Goal: Task Accomplishment & Management: Manage account settings

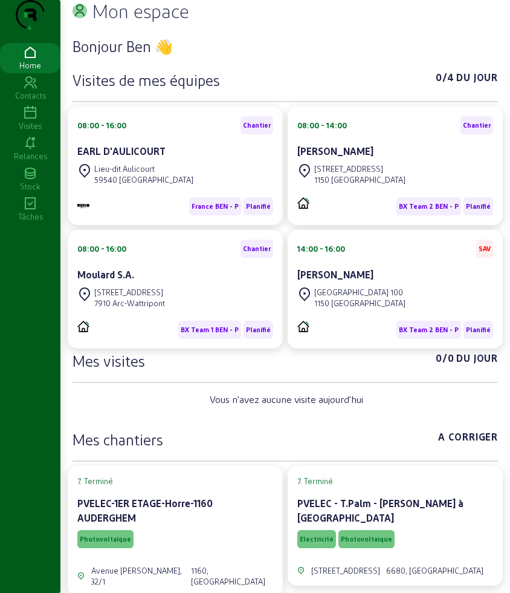
click at [36, 120] on icon at bounding box center [30, 113] width 60 height 15
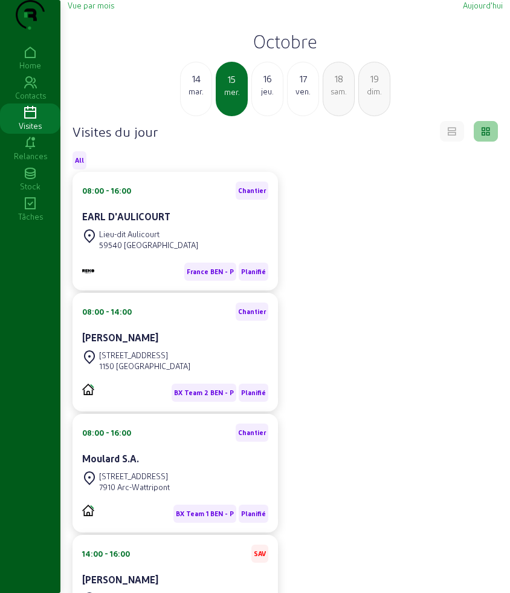
click at [260, 97] on div "jeu." at bounding box center [267, 91] width 31 height 11
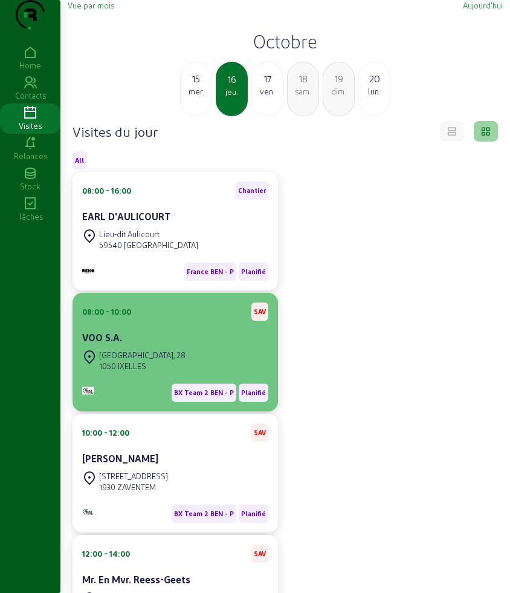
click at [145, 360] on div "[GEOGRAPHIC_DATA], 28" at bounding box center [142, 355] width 86 height 11
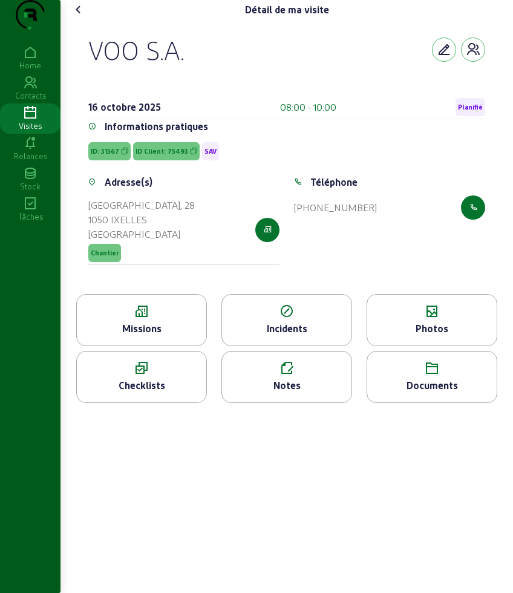
click at [436, 319] on icon at bounding box center [431, 311] width 129 height 15
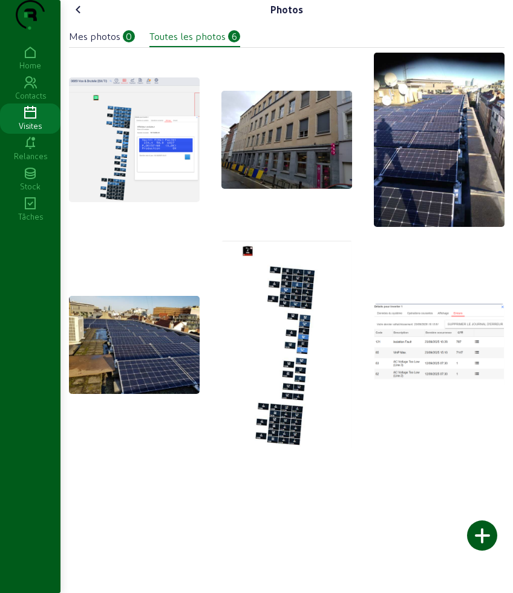
click at [82, 17] on icon at bounding box center [78, 9] width 15 height 15
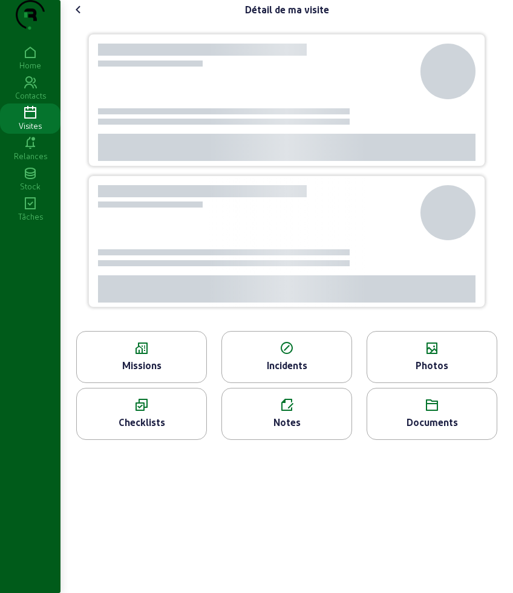
click at [82, 17] on icon at bounding box center [78, 9] width 15 height 15
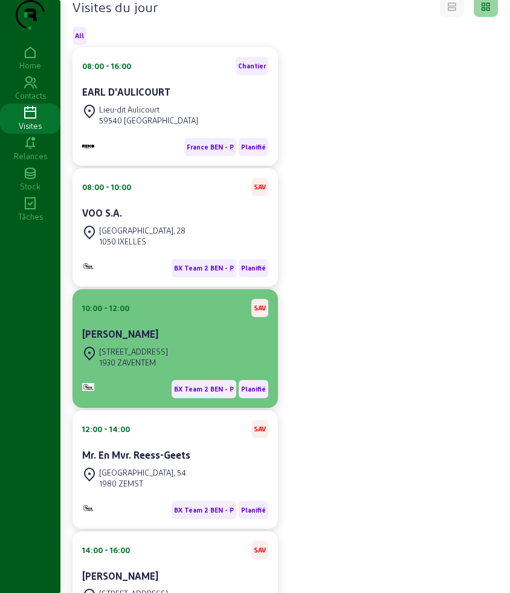
scroll to position [151, 0]
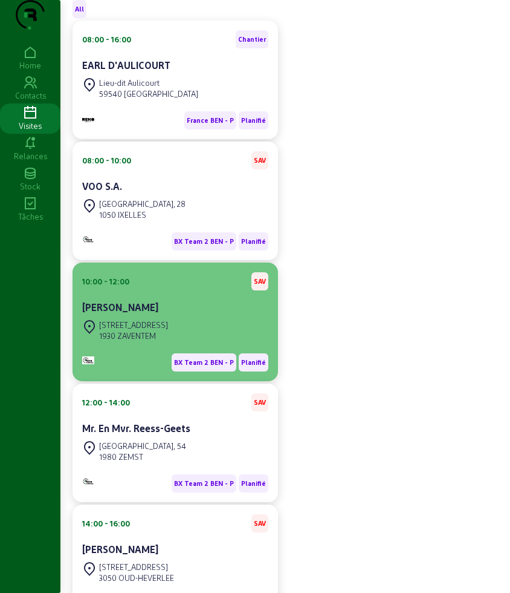
click at [169, 315] on div "10:00 - 12:00 SAV [PERSON_NAME]" at bounding box center [175, 294] width 186 height 45
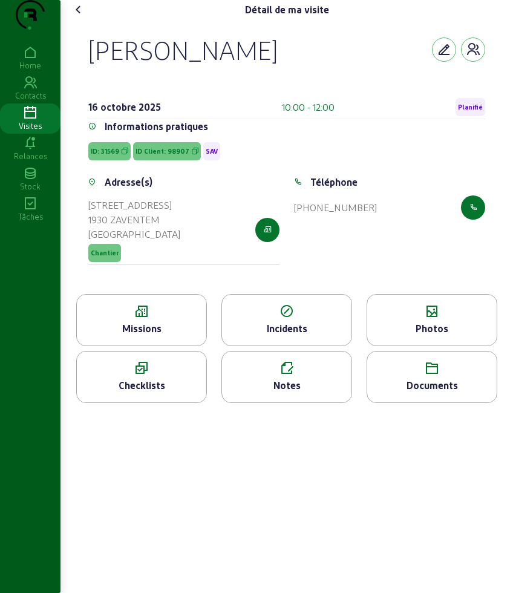
click at [434, 319] on icon at bounding box center [431, 311] width 129 height 15
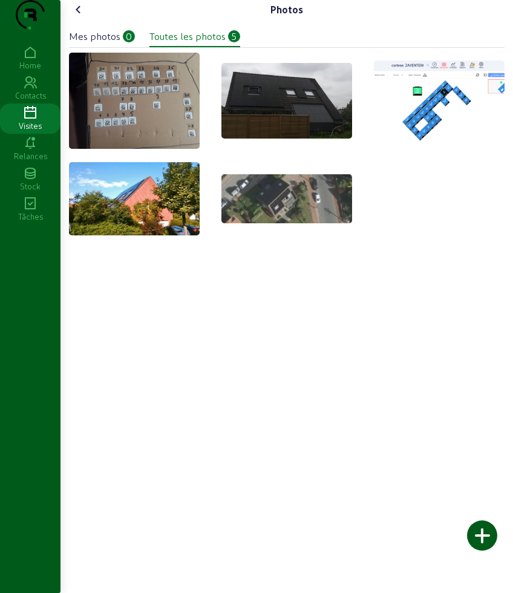
click at [86, 17] on icon at bounding box center [78, 9] width 15 height 15
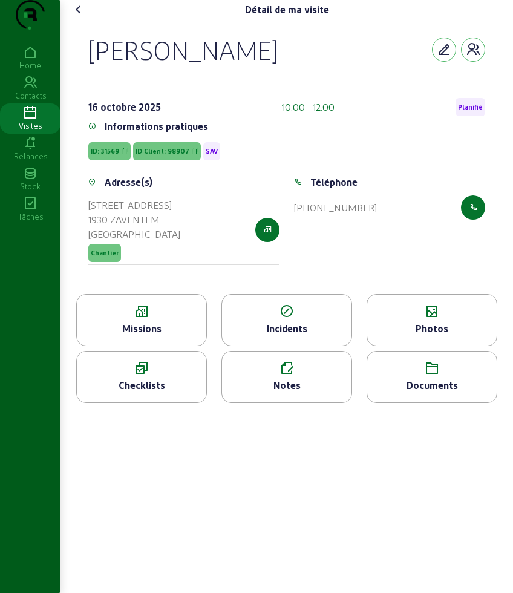
click at [86, 17] on icon at bounding box center [78, 9] width 15 height 15
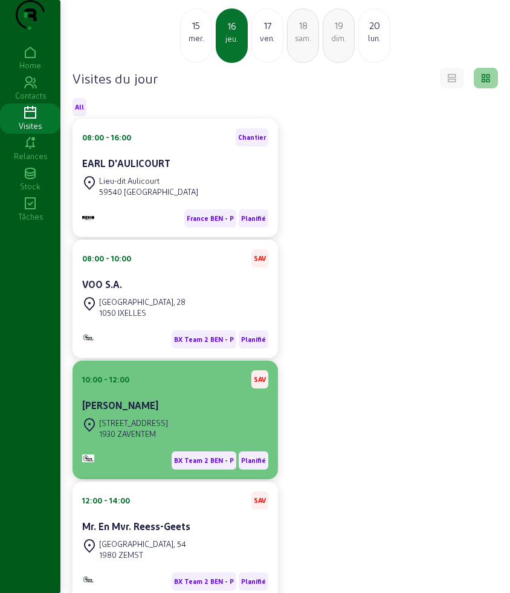
scroll to position [151, 0]
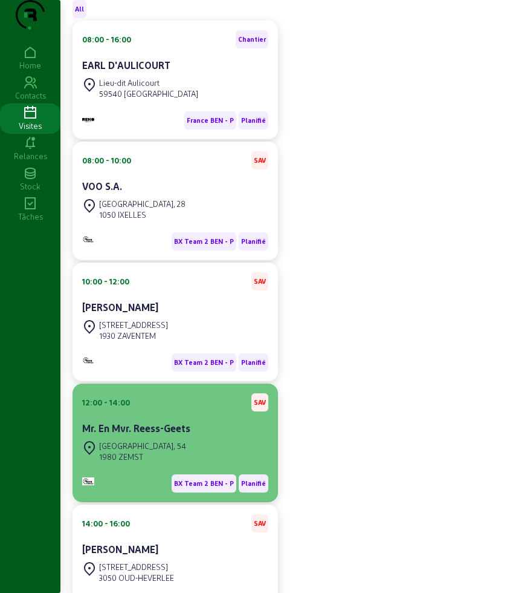
click at [158, 438] on div "12:00 - 14:00 SAV Mr. En Mvr. Reess-Geets" at bounding box center [175, 415] width 186 height 45
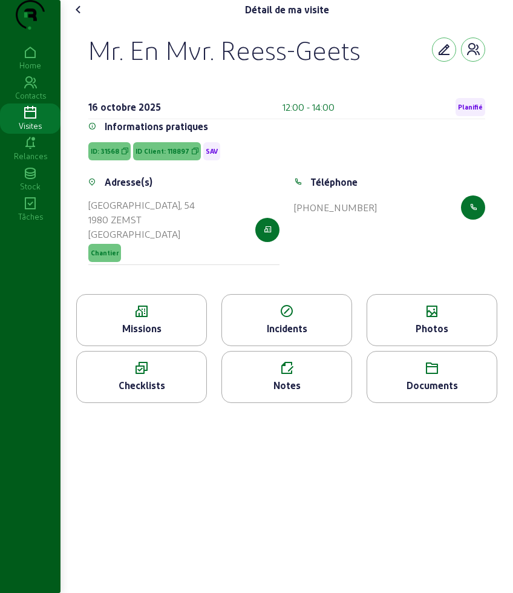
click at [464, 336] on div "Photos" at bounding box center [431, 328] width 129 height 15
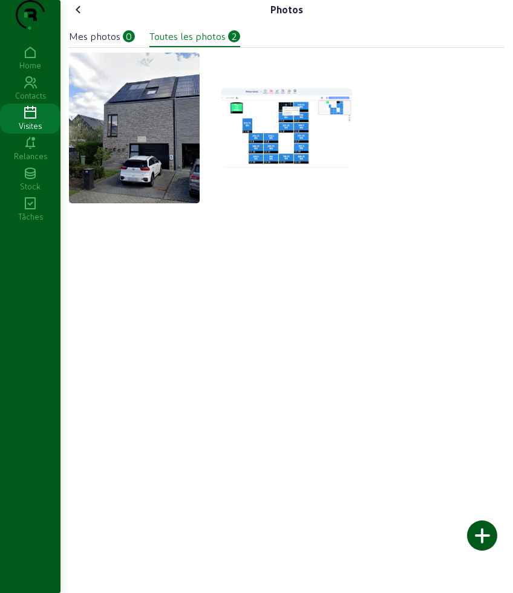
click at [80, 17] on icon at bounding box center [78, 9] width 15 height 15
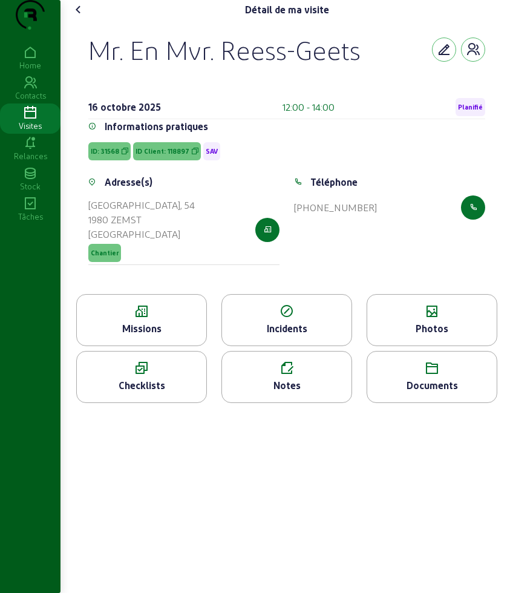
click at [80, 17] on icon at bounding box center [78, 9] width 15 height 15
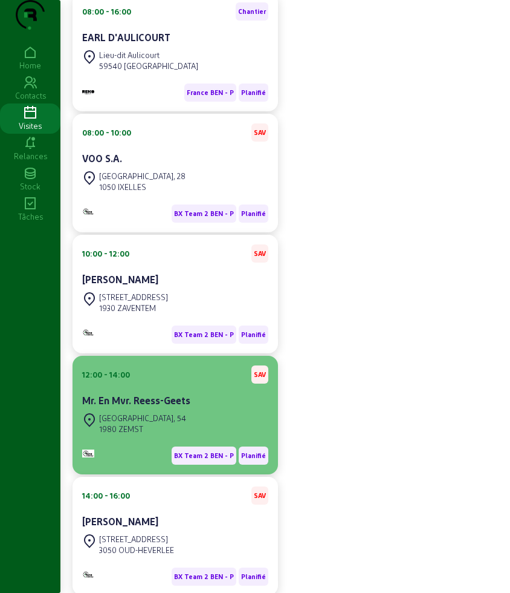
scroll to position [227, 0]
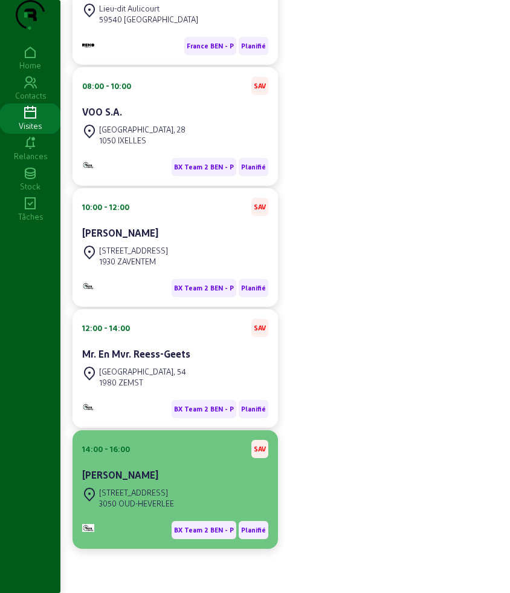
click at [194, 511] on div "[STREET_ADDRESS]" at bounding box center [175, 497] width 186 height 27
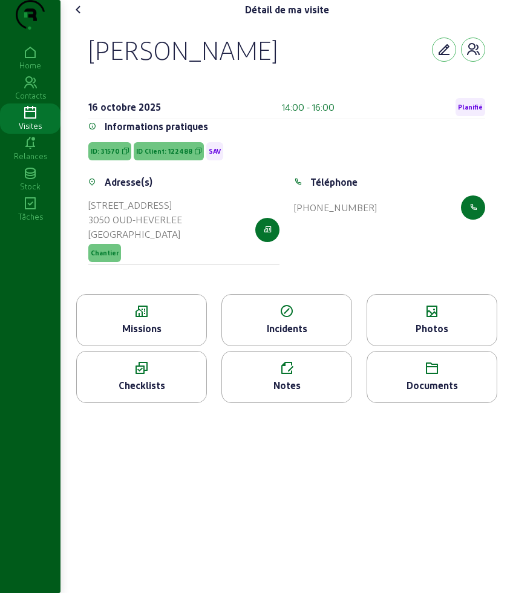
click at [486, 319] on icon at bounding box center [431, 311] width 129 height 15
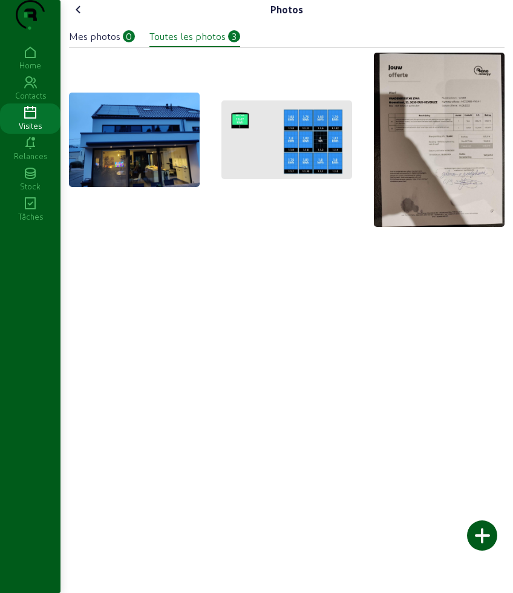
click at [85, 17] on icon at bounding box center [78, 9] width 15 height 15
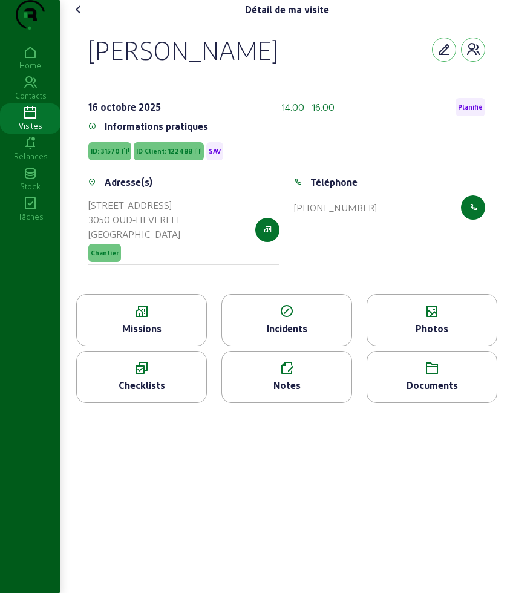
click at [81, 17] on icon at bounding box center [78, 9] width 15 height 15
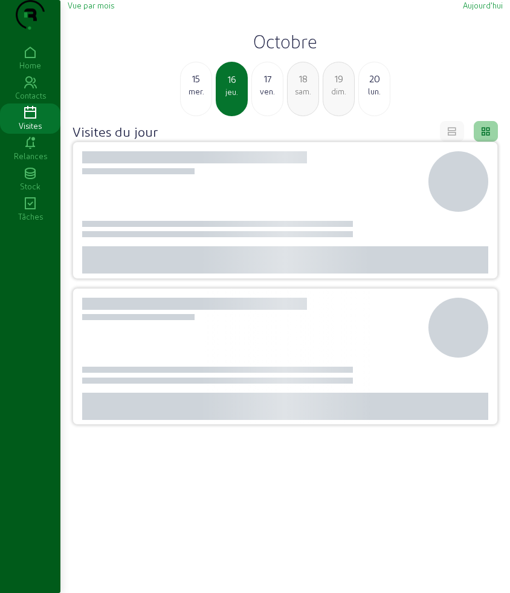
click at [81, 11] on div "Vue par mois" at bounding box center [91, 5] width 47 height 11
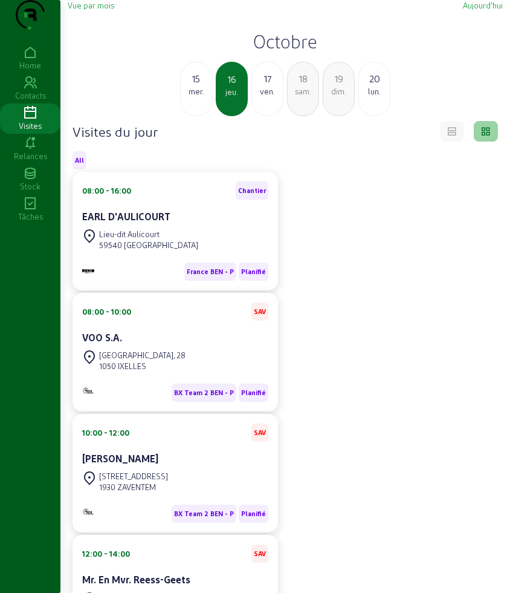
click at [206, 116] on div "15 mer." at bounding box center [196, 89] width 32 height 54
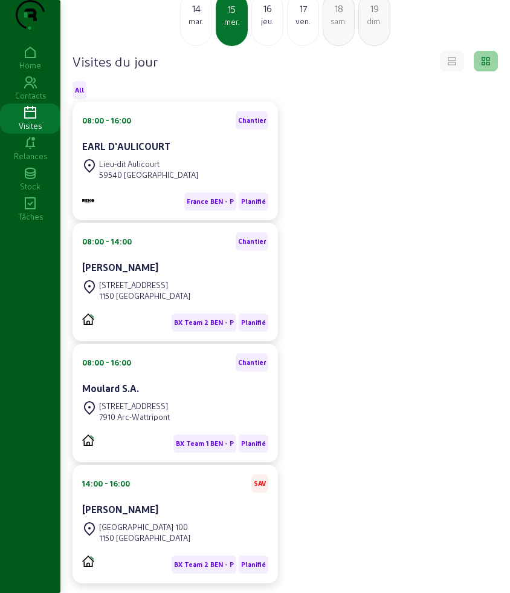
scroll to position [129, 0]
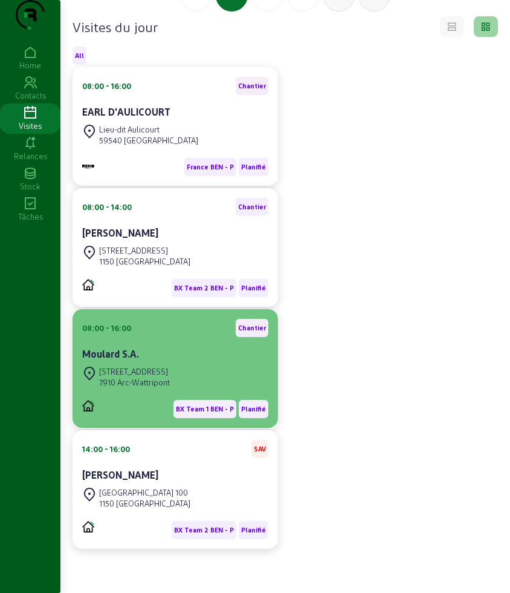
click at [145, 337] on div "08:00 - 16:00 Chantier Moulard S.A." at bounding box center [175, 341] width 186 height 45
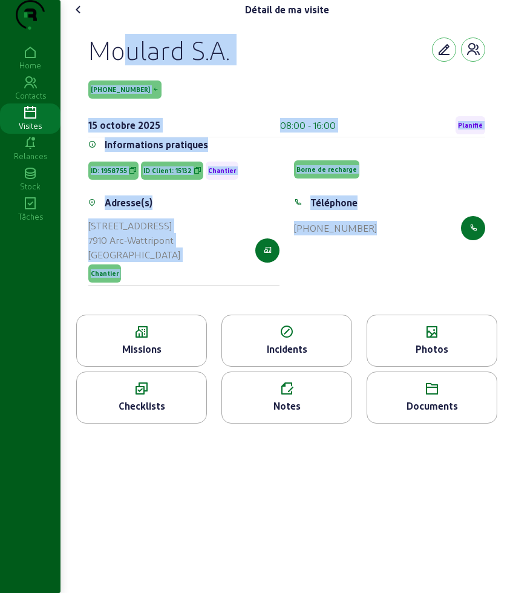
drag, startPoint x: 82, startPoint y: 73, endPoint x: 411, endPoint y: 247, distance: 372.3
click at [411, 247] on div "Moulard S.A. [PHONE_NUMBER] [DATE] 08:00 - 16:00 Planifié Informations pratique…" at bounding box center [287, 166] width 426 height 295
copy cam-empty "Moulard S.A. [PHONE_NUMBER] [DATE] 08:00 - 16:00 Planifié Informations pratique…"
click at [140, 339] on icon at bounding box center [141, 332] width 129 height 15
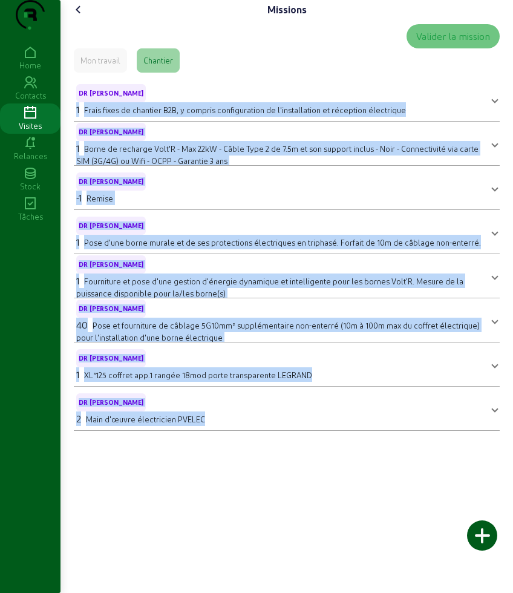
drag, startPoint x: 70, startPoint y: 131, endPoint x: 357, endPoint y: 526, distance: 488.7
click at [357, 526] on div "Missions Valider la mission Mon travail Chantier DR [PERSON_NAME] - E 1 Frais f…" at bounding box center [286, 296] width 452 height 593
copy mat-accordion "1 Lorem ipsum do sitametc A8E, s doeiusm temporincidid ut l'etdoloremagn al eni…"
click at [81, 17] on icon at bounding box center [78, 9] width 15 height 15
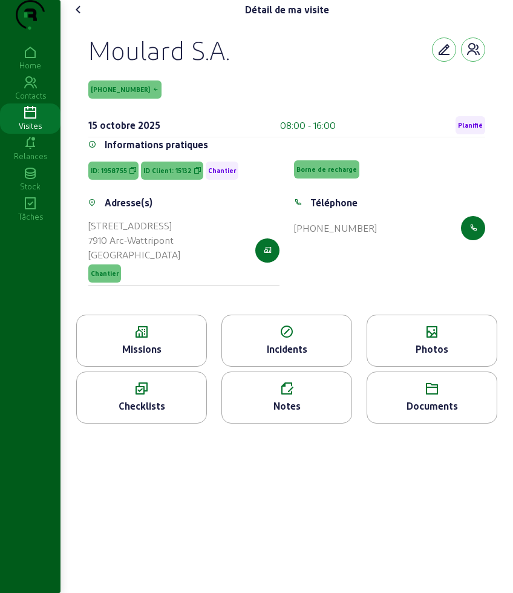
click at [405, 339] on icon at bounding box center [431, 332] width 129 height 15
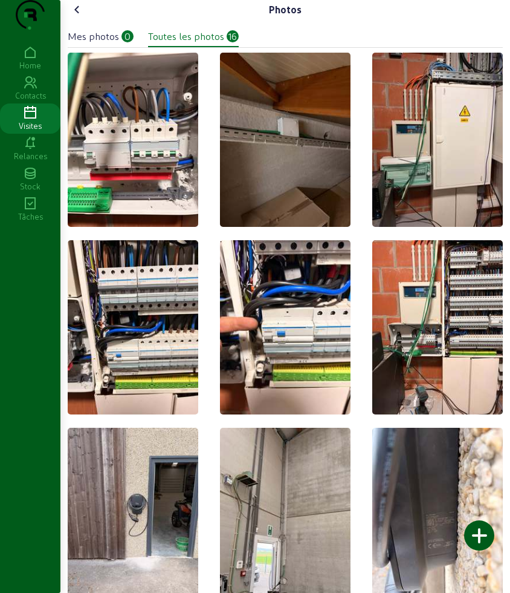
click at [83, 19] on cam-font-icon at bounding box center [77, 9] width 19 height 19
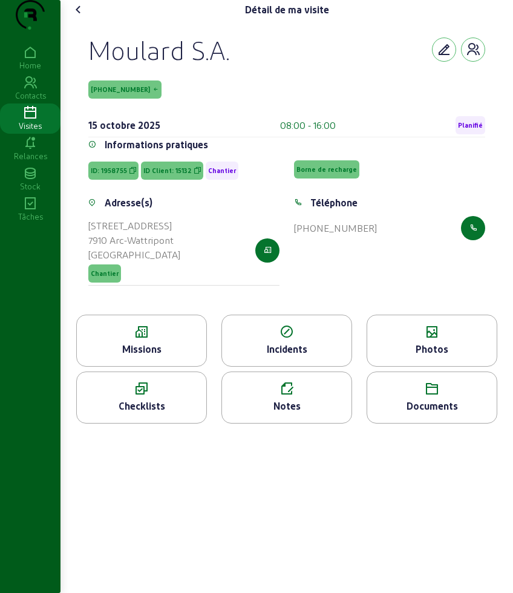
click at [82, 17] on icon at bounding box center [78, 9] width 15 height 15
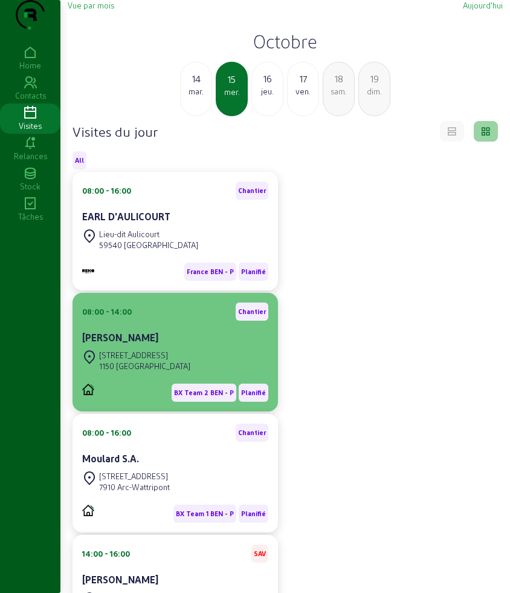
click at [215, 374] on div "[STREET_ADDRESS]" at bounding box center [175, 360] width 186 height 27
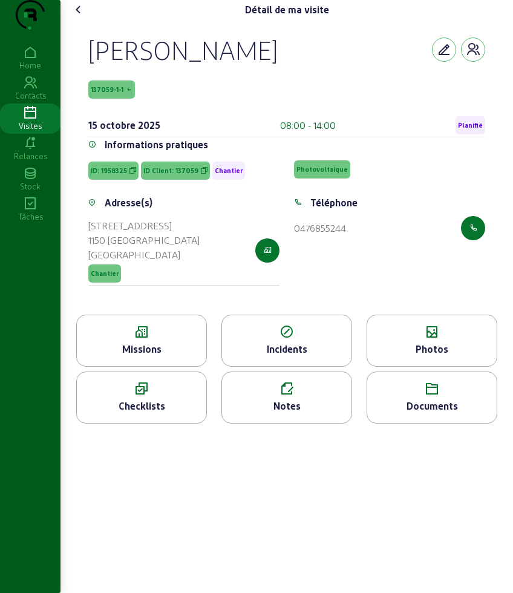
drag, startPoint x: 86, startPoint y: 68, endPoint x: 389, endPoint y: 252, distance: 354.1
click at [389, 252] on div "[PERSON_NAME] 137059-1-1 [DATE] 08:00 - 14:00 Planifié Informations pratiques I…" at bounding box center [287, 166] width 426 height 295
click at [214, 91] on div "[PERSON_NAME] 137059-1-1 [DATE] 08:00 - 14:00 Planifié" at bounding box center [286, 85] width 397 height 103
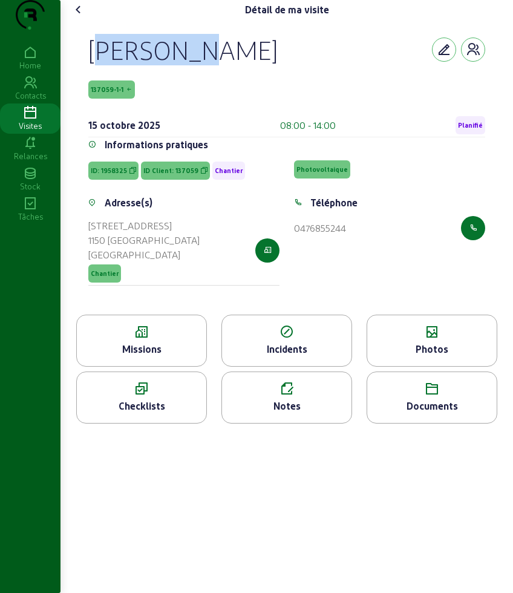
drag, startPoint x: 109, startPoint y: 66, endPoint x: 85, endPoint y: 71, distance: 24.1
click at [85, 71] on div "[PERSON_NAME] 137059-1-1 [DATE] 08:00 - 14:00 Planifié Informations pratiques I…" at bounding box center [287, 166] width 426 height 295
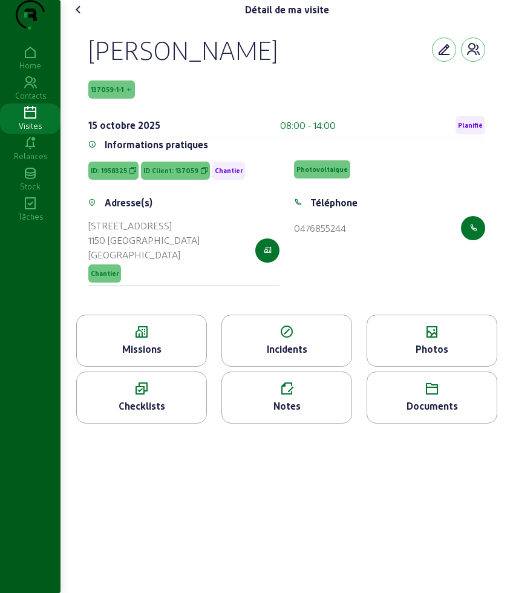
click at [177, 339] on icon at bounding box center [141, 332] width 129 height 15
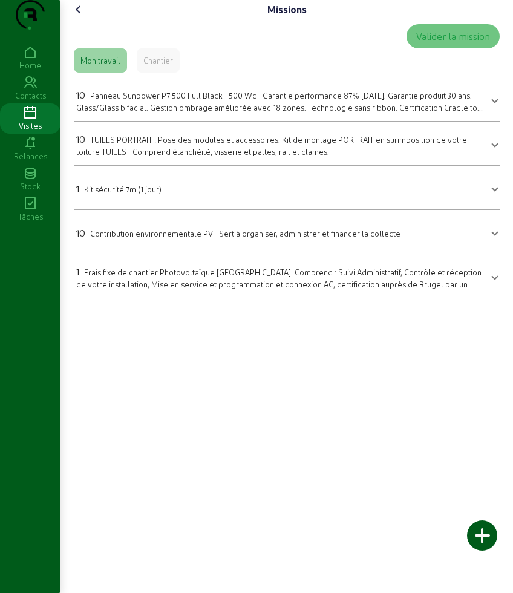
click at [160, 123] on span "Panneau Sunpower P7 500 Full Black - 500 Wc - Garantie performance 87% [DATE]. …" at bounding box center [279, 107] width 406 height 32
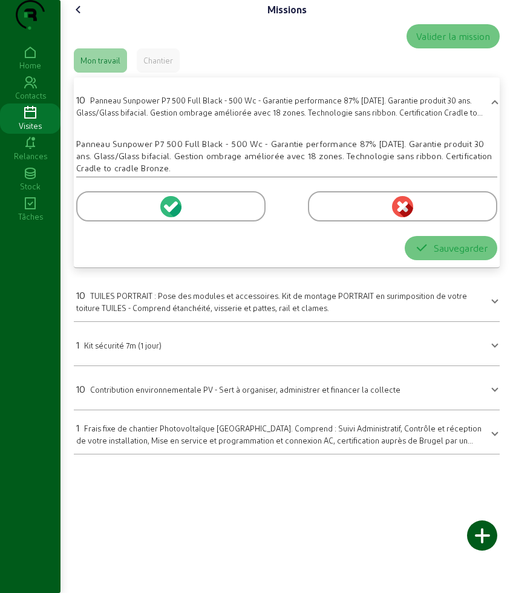
click at [129, 218] on div at bounding box center [170, 206] width 189 height 30
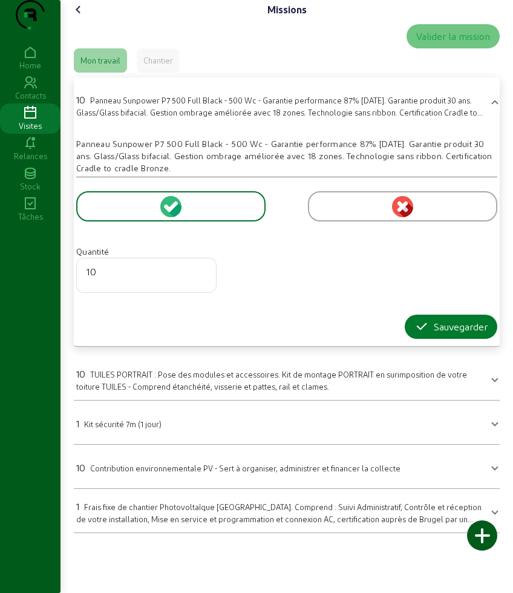
click at [437, 334] on div "Sauvegarder" at bounding box center [450, 326] width 73 height 15
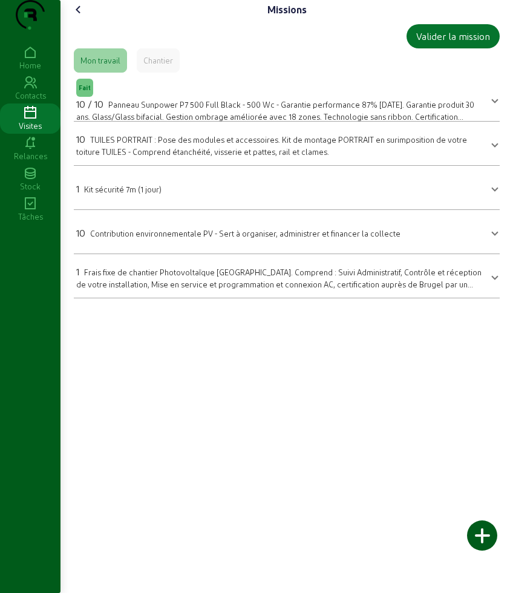
click at [142, 156] on span "TUILES PORTRAIT : Pose des modules et accessoires. Kit de montage PORTRAIT en s…" at bounding box center [271, 145] width 391 height 21
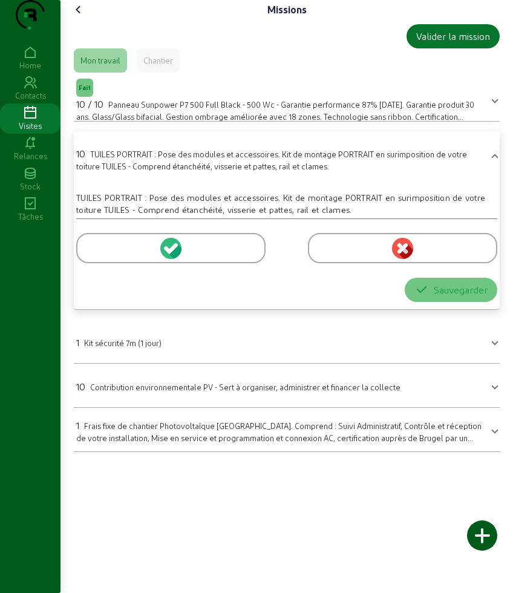
click at [112, 263] on div at bounding box center [170, 248] width 189 height 30
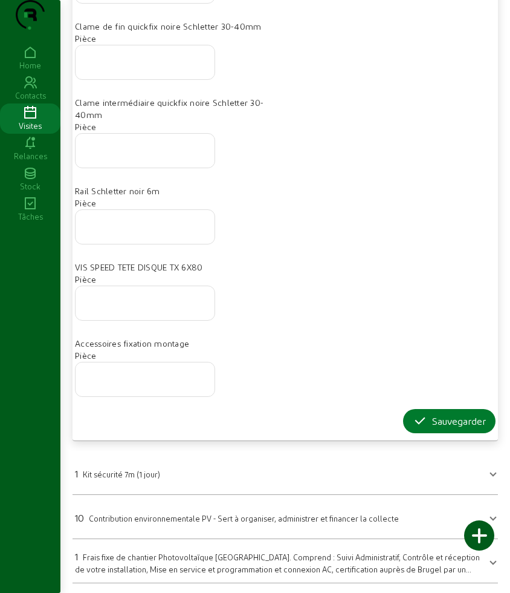
scroll to position [484, 0]
click at [443, 424] on div "Sauvegarder" at bounding box center [449, 421] width 73 height 15
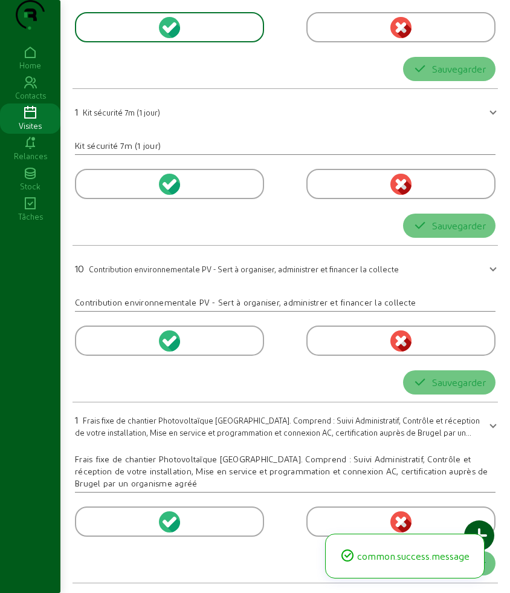
scroll to position [0, 0]
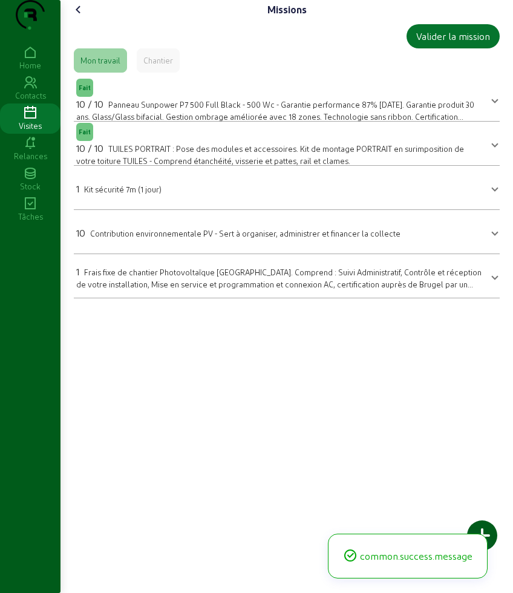
click at [76, 17] on icon at bounding box center [78, 9] width 15 height 15
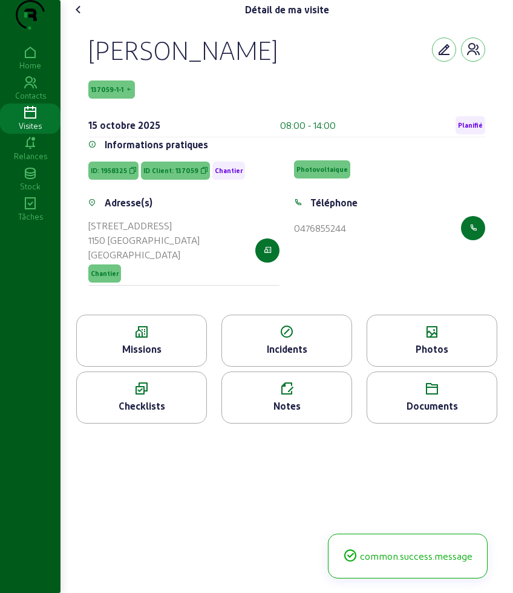
click at [437, 356] on div "Photos" at bounding box center [431, 349] width 129 height 15
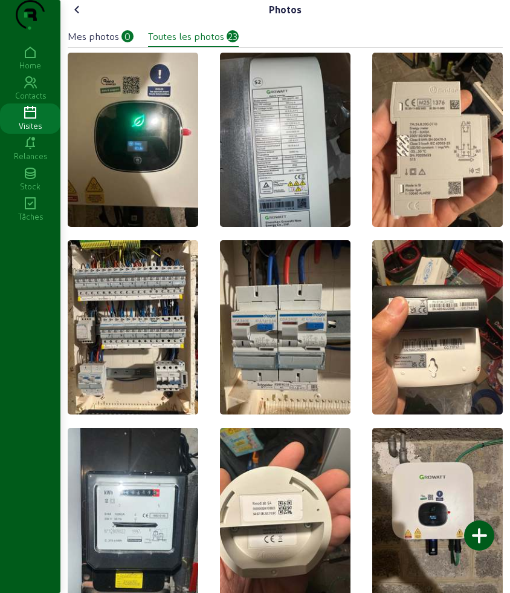
click at [478, 542] on div at bounding box center [480, 535] width 30 height 30
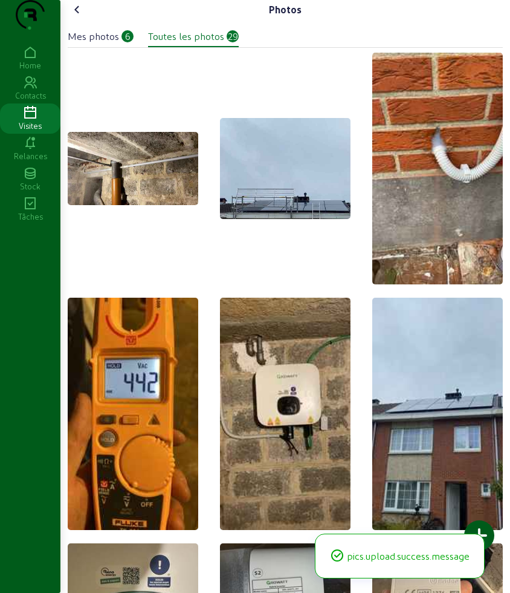
click at [76, 17] on icon at bounding box center [77, 9] width 15 height 15
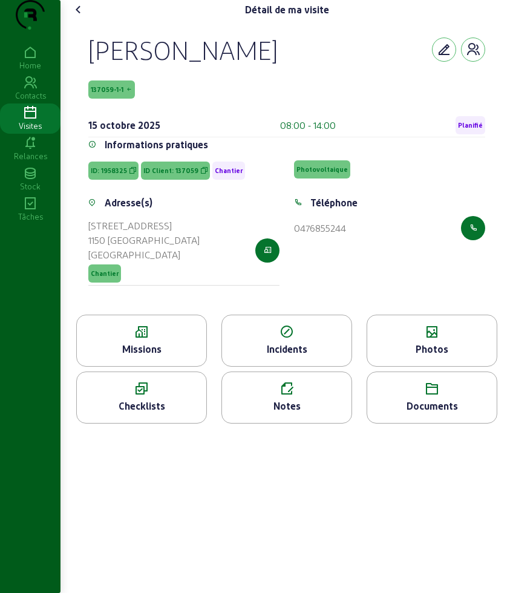
click at [80, 17] on icon at bounding box center [78, 9] width 15 height 15
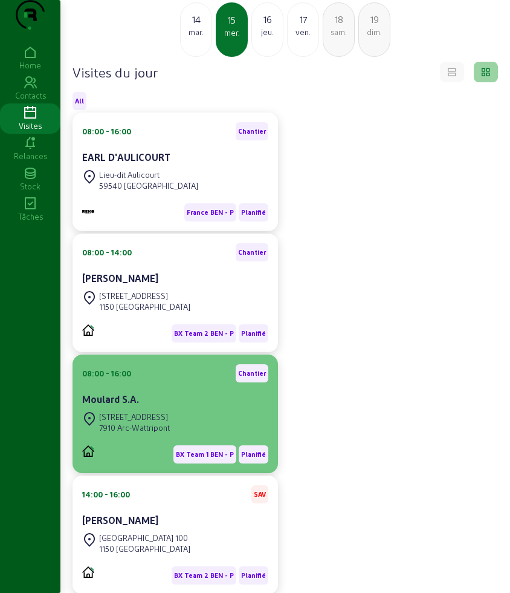
scroll to position [129, 0]
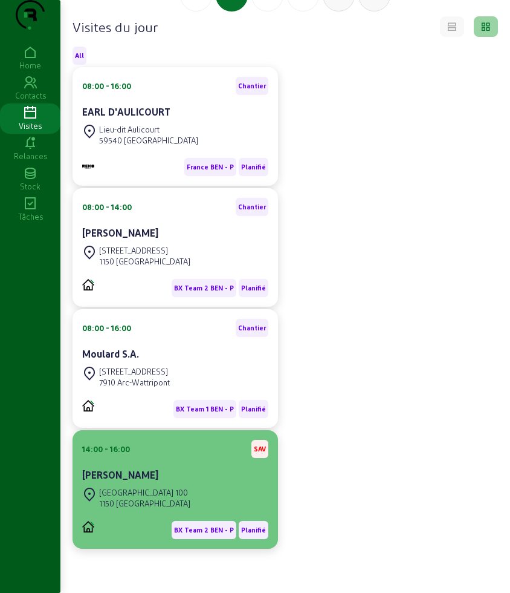
click at [174, 491] on div "[GEOGRAPHIC_DATA] 100" at bounding box center [144, 492] width 91 height 11
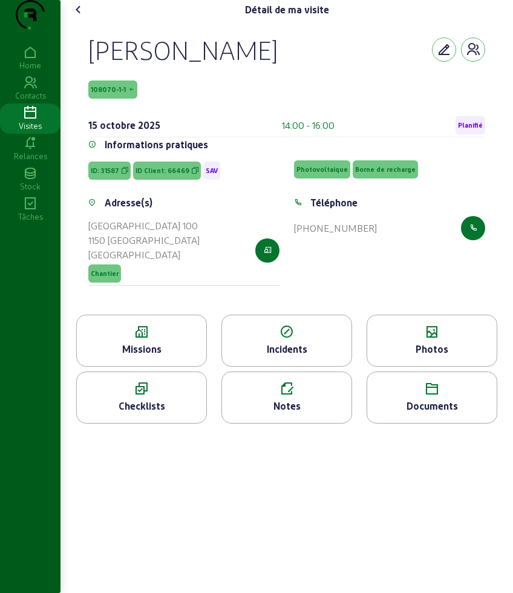
drag, startPoint x: 217, startPoint y: 72, endPoint x: 57, endPoint y: 73, distance: 159.1
click at [57, 73] on div "Détail de ma visite [PERSON_NAME] 108070-1-1 [DATE] 14:00 - 16:00 Planifié Info…" at bounding box center [256, 296] width 513 height 593
copy div "[PERSON_NAME] 108070-1-1 [DATE] 14:00 - 16:00 Planifié Informations pratiques I…"
click at [188, 65] on div "[PERSON_NAME]" at bounding box center [182, 49] width 189 height 31
drag, startPoint x: 178, startPoint y: 73, endPoint x: 96, endPoint y: 73, distance: 82.3
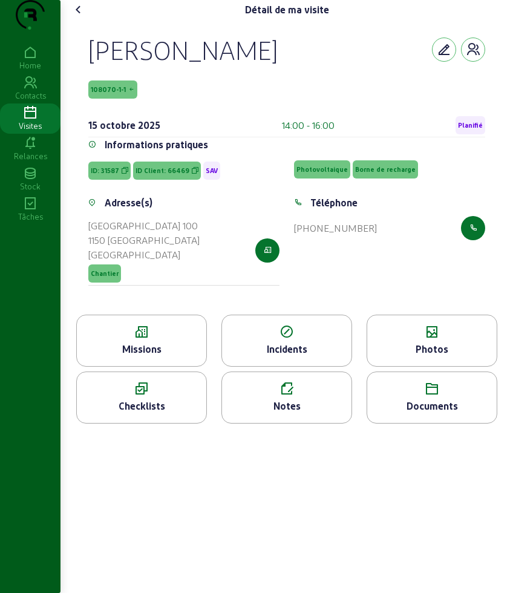
click at [96, 65] on div "[PERSON_NAME]" at bounding box center [286, 49] width 397 height 31
copy div "osé Irisarri"
click at [294, 413] on div "Notes" at bounding box center [286, 406] width 129 height 15
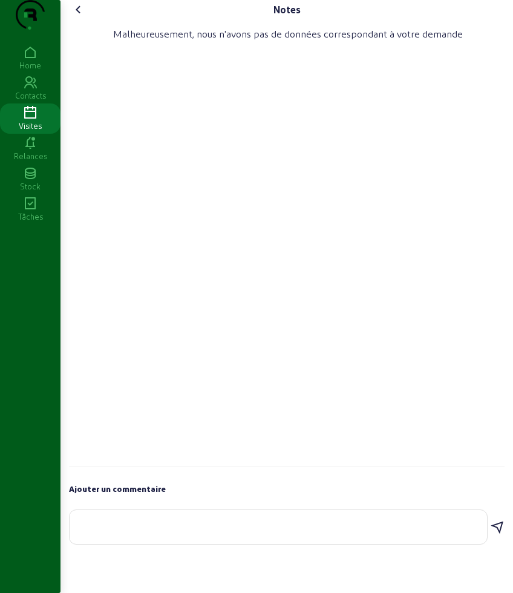
click at [247, 532] on textarea at bounding box center [278, 524] width 398 height 15
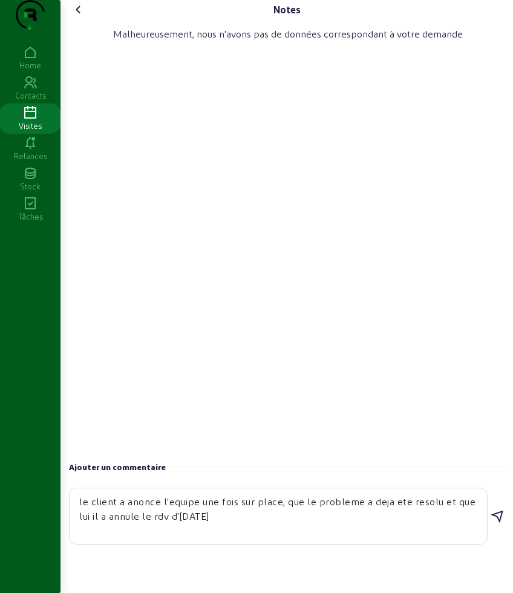
type textarea "le client a anonce l'equipe une fois sur place, que le probleme a deja ete reso…"
click at [499, 524] on icon at bounding box center [497, 516] width 15 height 15
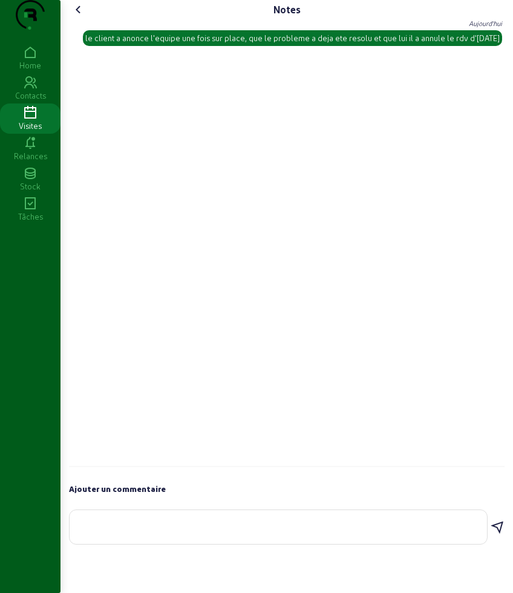
click at [79, 17] on icon at bounding box center [78, 9] width 15 height 15
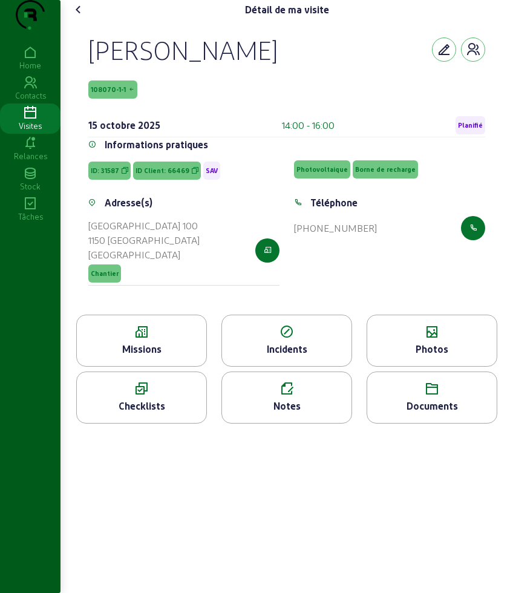
click at [79, 17] on icon at bounding box center [78, 9] width 15 height 15
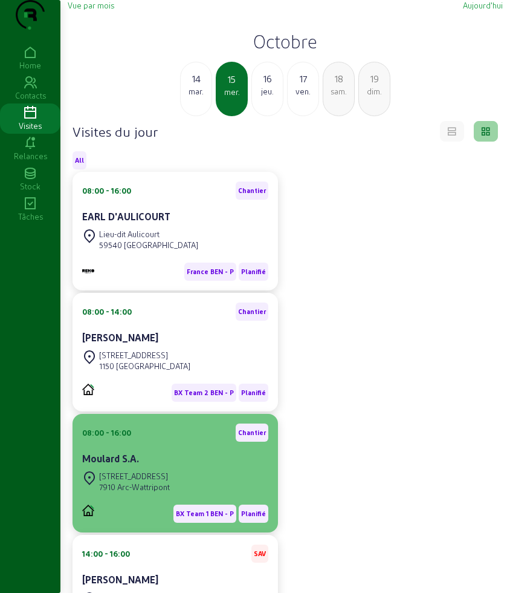
click at [148, 466] on div "Moulard S.A." at bounding box center [175, 458] width 186 height 15
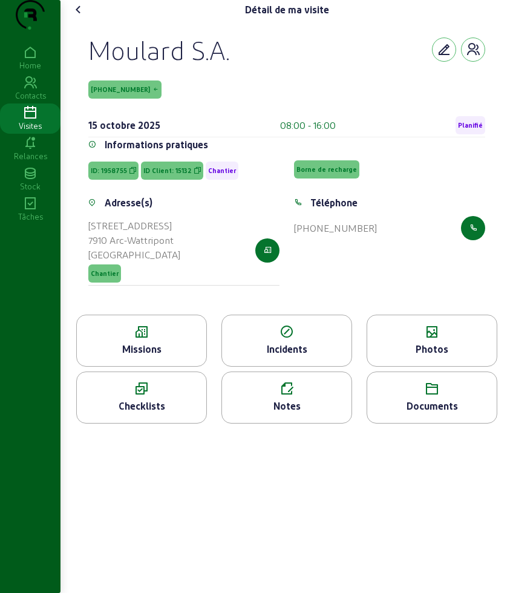
click at [79, 17] on icon at bounding box center [78, 9] width 15 height 15
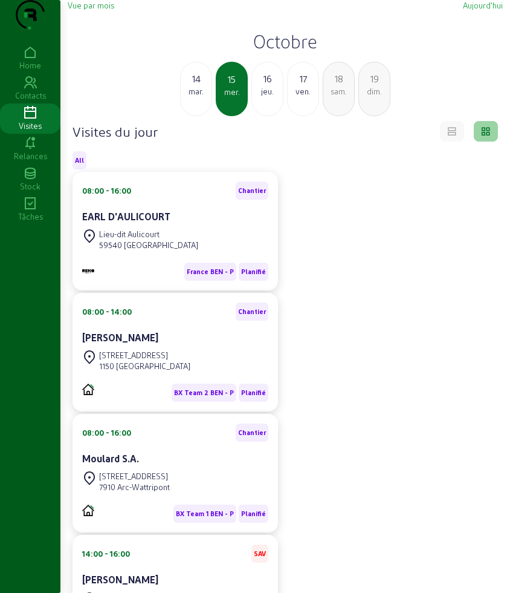
click at [79, 38] on div "Vue par mois [DATE] Octobre [DATE] mer. 16 jeu. 17 ven. 18 sam. 19 dim." at bounding box center [285, 58] width 435 height 116
click at [307, 51] on div "Vue par mois [DATE] Octobre [DATE] mer. 16 jeu. 17 ven. 18 sam. 19 dim." at bounding box center [285, 58] width 435 height 116
click at [290, 77] on div "Vue par mois [DATE] Octobre [DATE] mer. 16 jeu. 17 ven. 18 sam. 19 dim." at bounding box center [285, 58] width 435 height 116
click at [289, 52] on h2 "Octobre" at bounding box center [285, 41] width 435 height 22
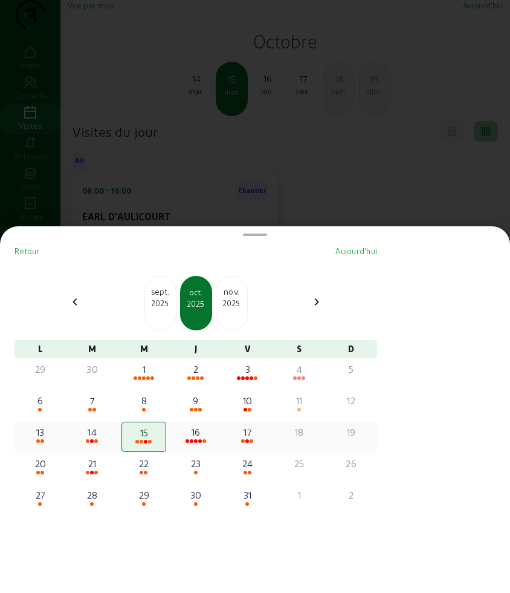
click at [206, 433] on div "16" at bounding box center [196, 432] width 42 height 15
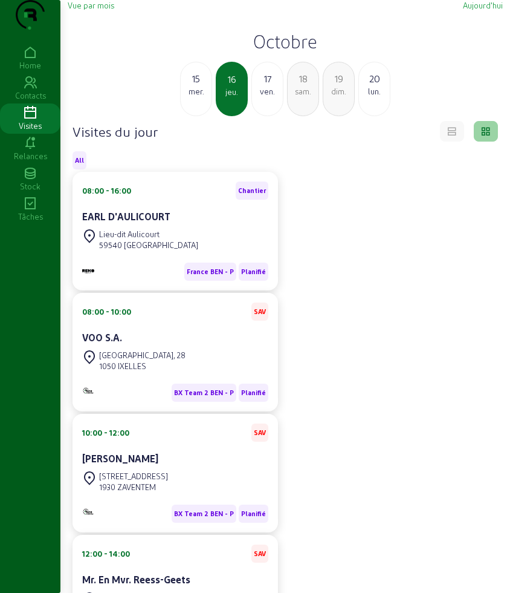
click at [261, 116] on div "17 ven." at bounding box center [268, 89] width 32 height 54
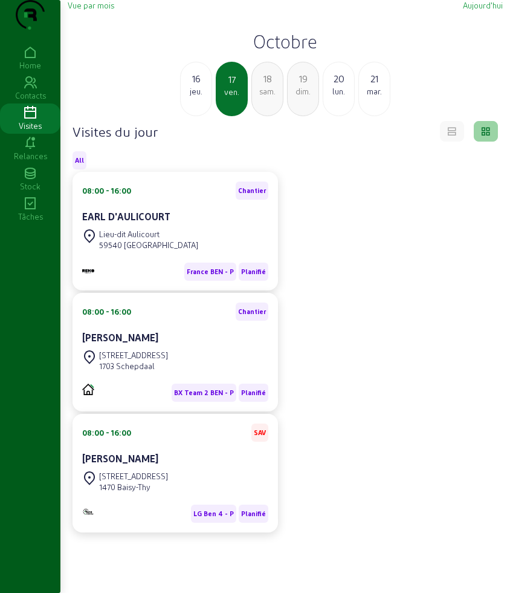
click at [337, 86] on div "20" at bounding box center [339, 78] width 31 height 15
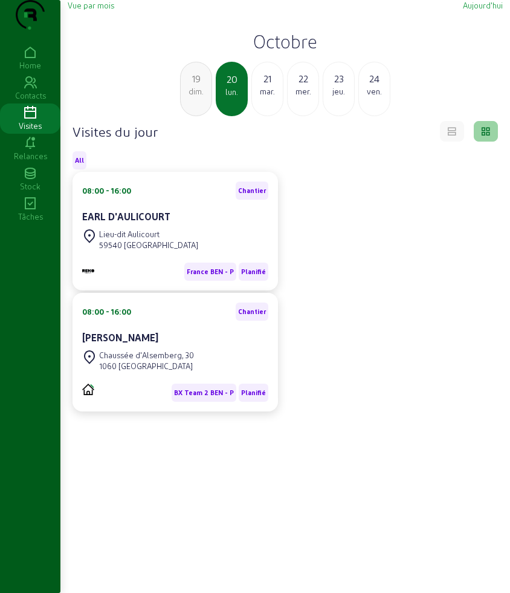
click at [270, 97] on div "mar." at bounding box center [267, 91] width 31 height 11
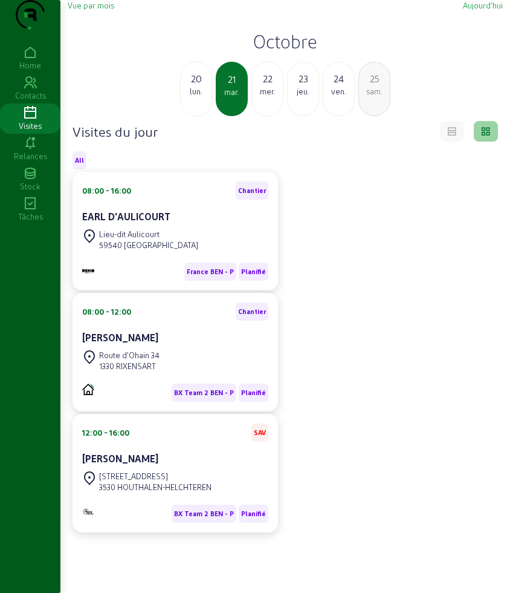
click at [253, 97] on div "mer." at bounding box center [267, 91] width 31 height 11
